Goal: Find specific page/section: Find specific page/section

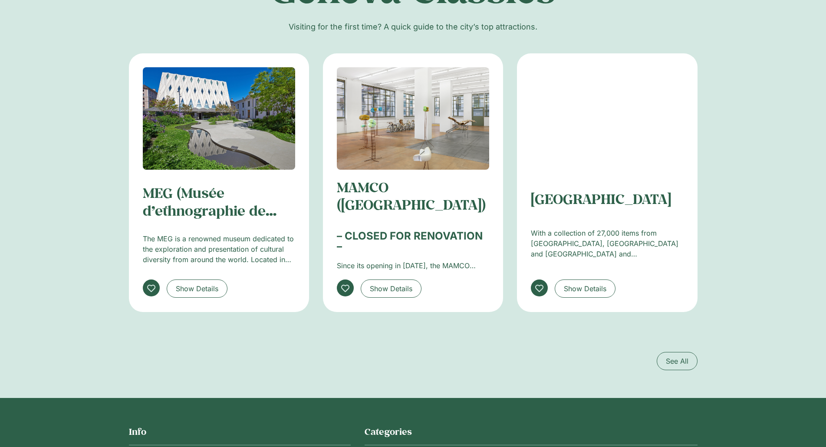
scroll to position [1633, 0]
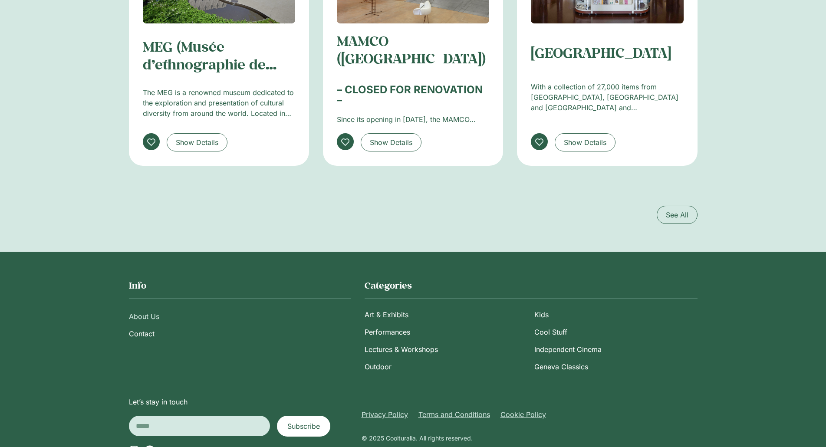
click at [145, 308] on link "About Us" at bounding box center [240, 316] width 222 height 17
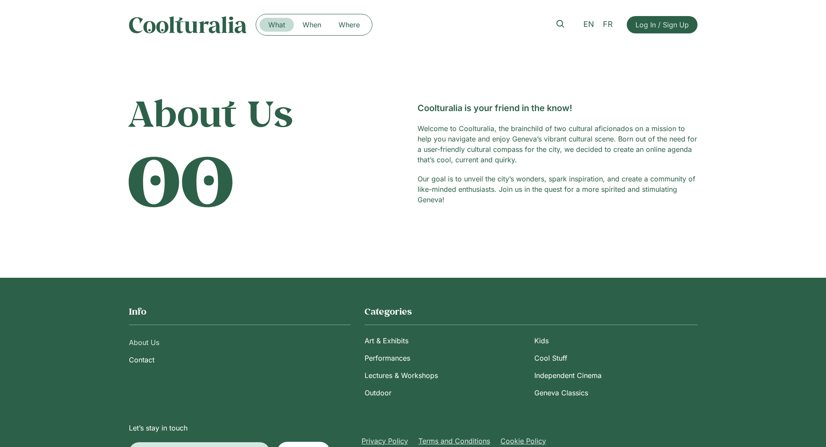
click at [272, 20] on link "What" at bounding box center [277, 25] width 34 height 14
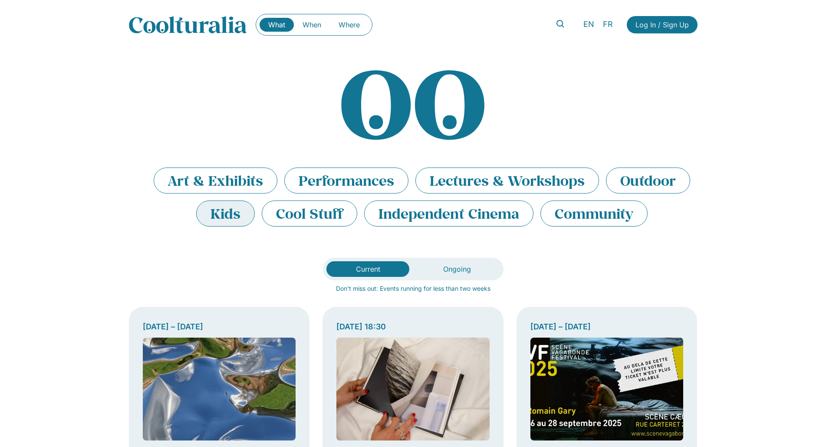
click at [238, 219] on li "Kids" at bounding box center [225, 214] width 59 height 26
